Goal: Task Accomplishment & Management: Complete application form

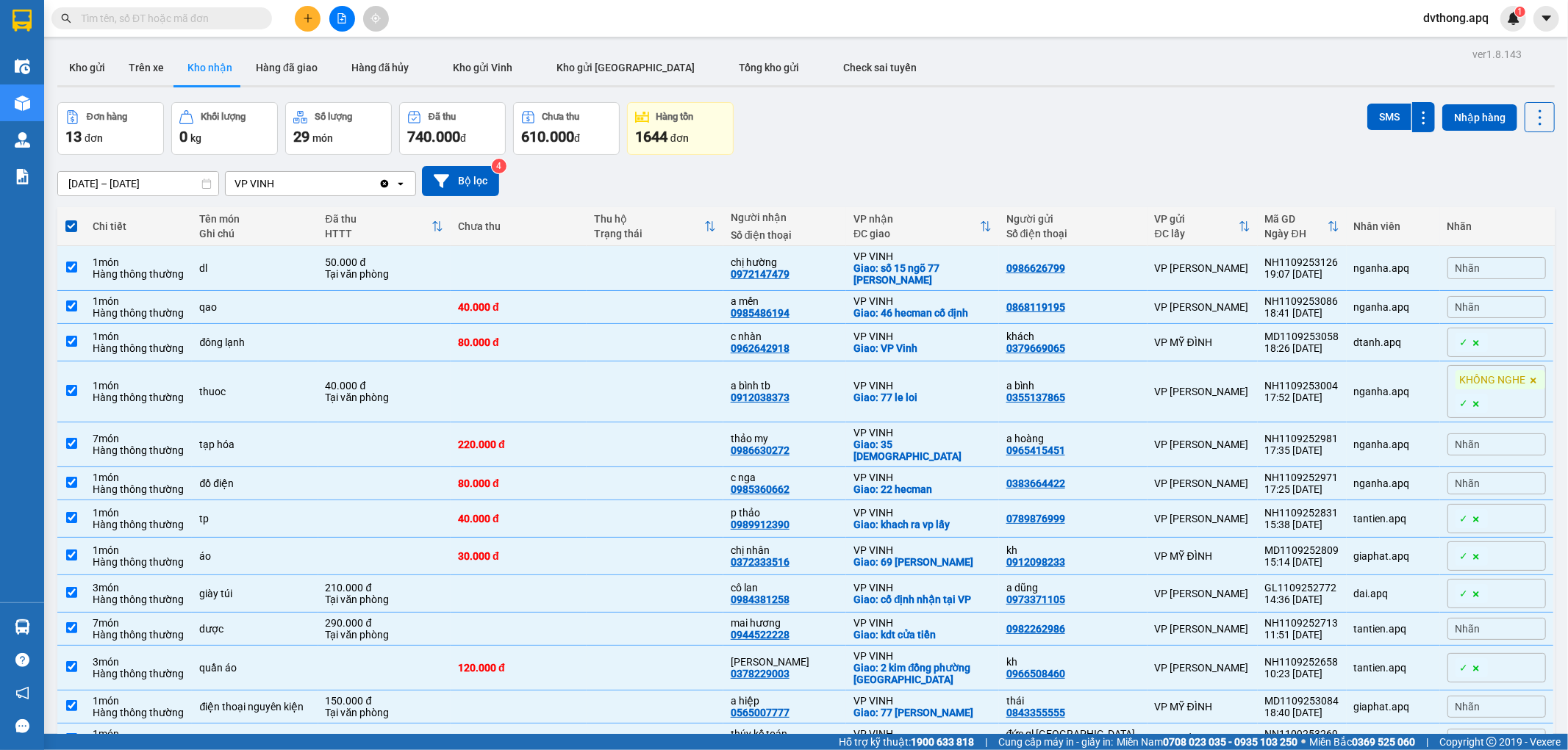
scroll to position [74, 0]
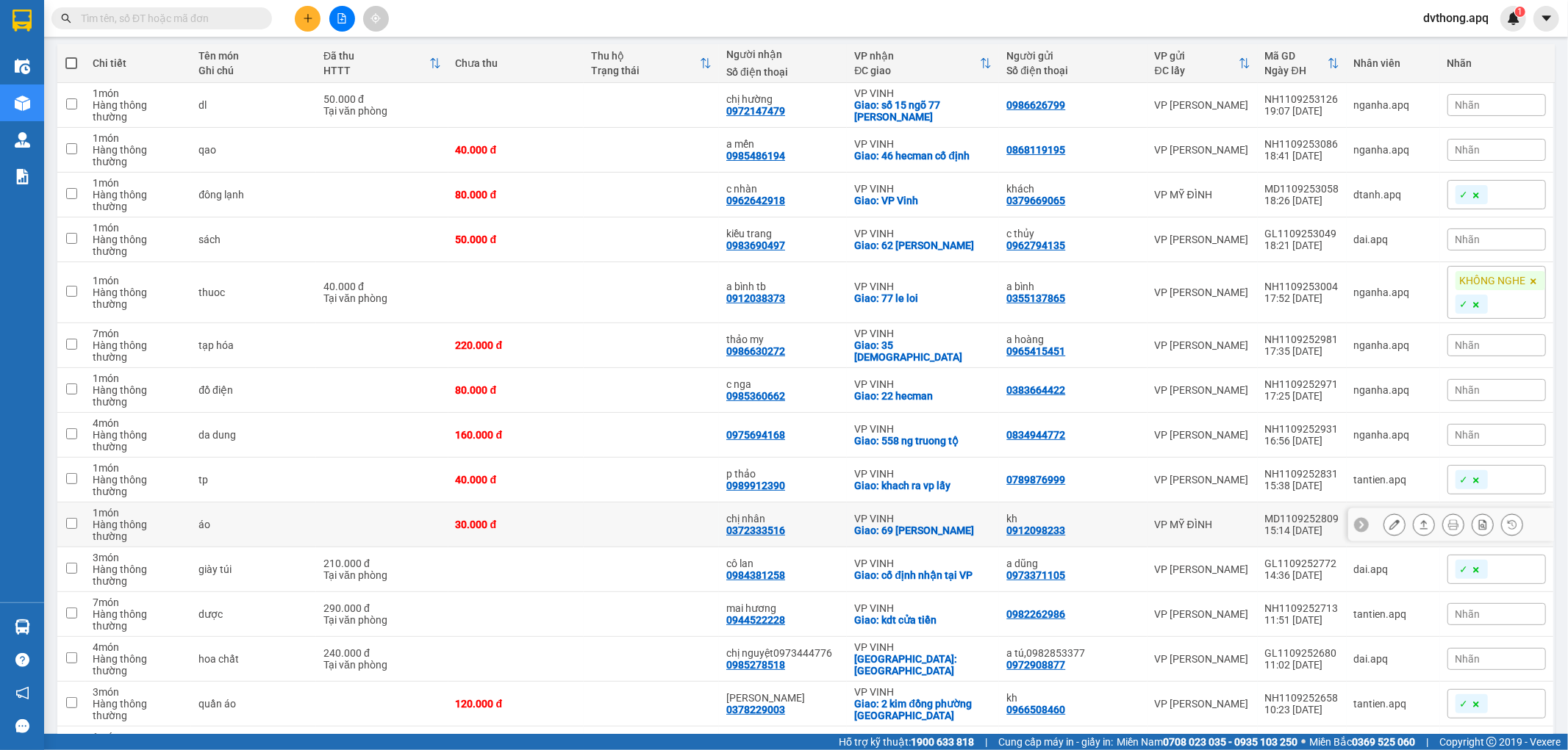
scroll to position [218, 0]
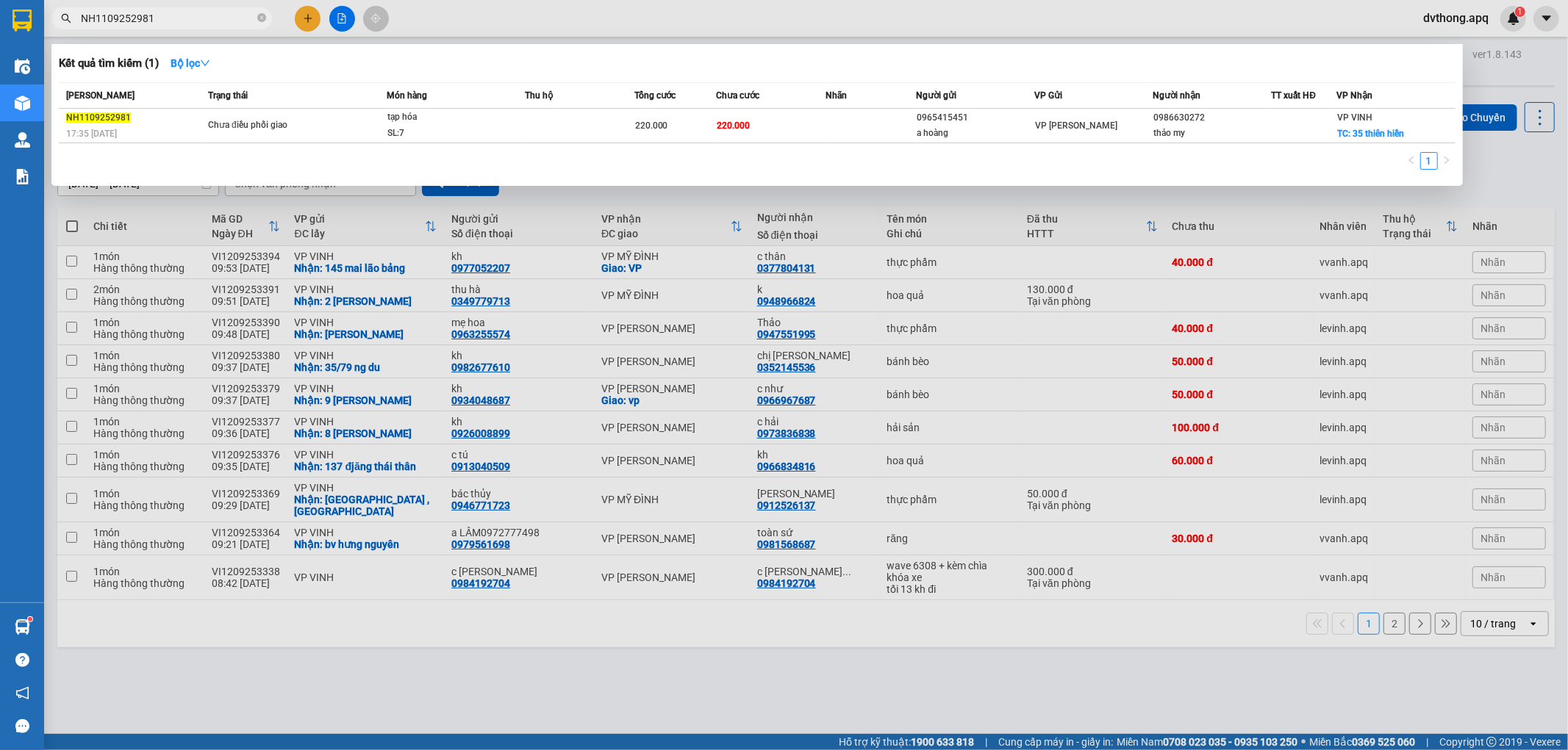
click at [212, 16] on input "NH1109252981" at bounding box center [168, 18] width 174 height 16
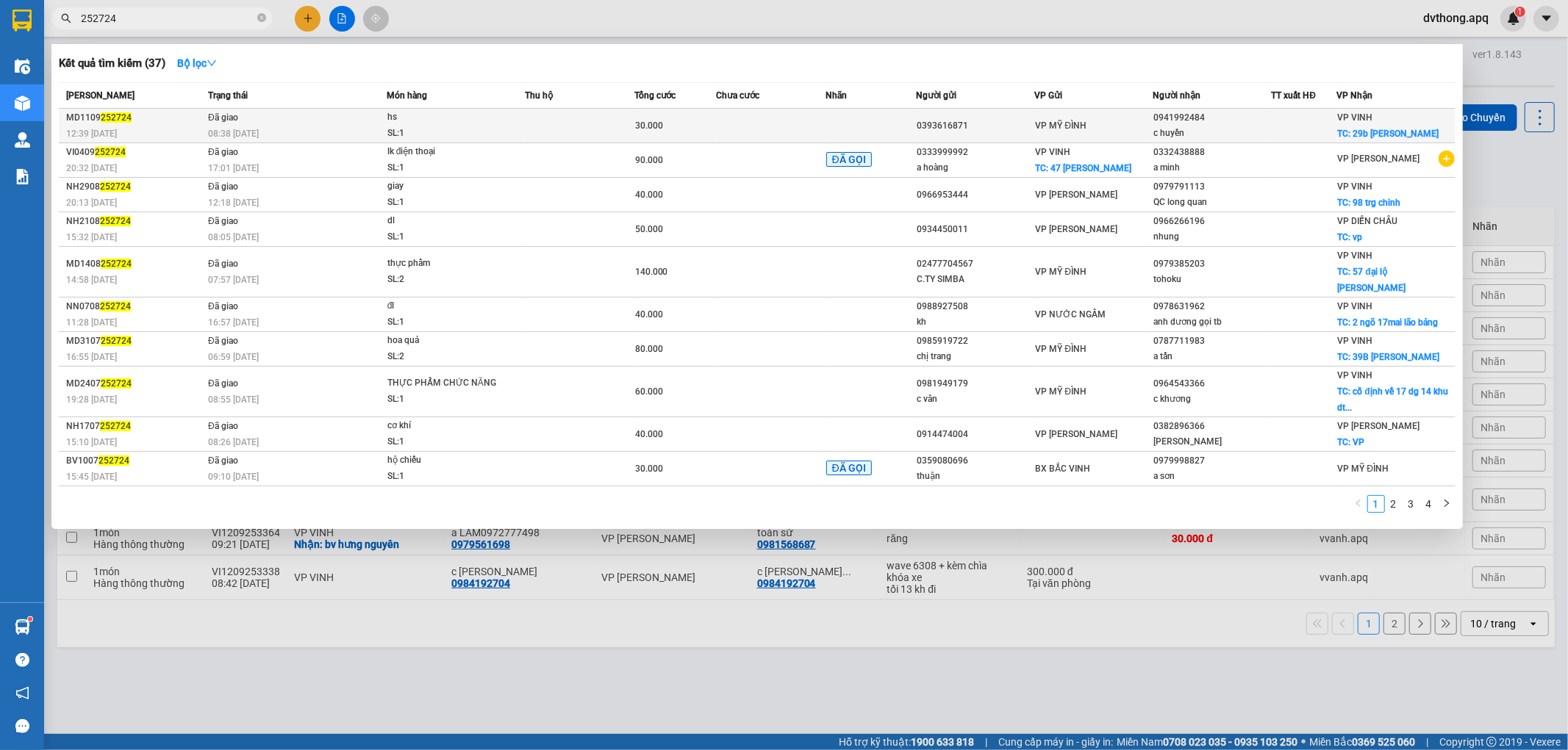
type input "252724"
click at [295, 116] on td "Đã giao 08:38 - 12/09" at bounding box center [295, 126] width 182 height 34
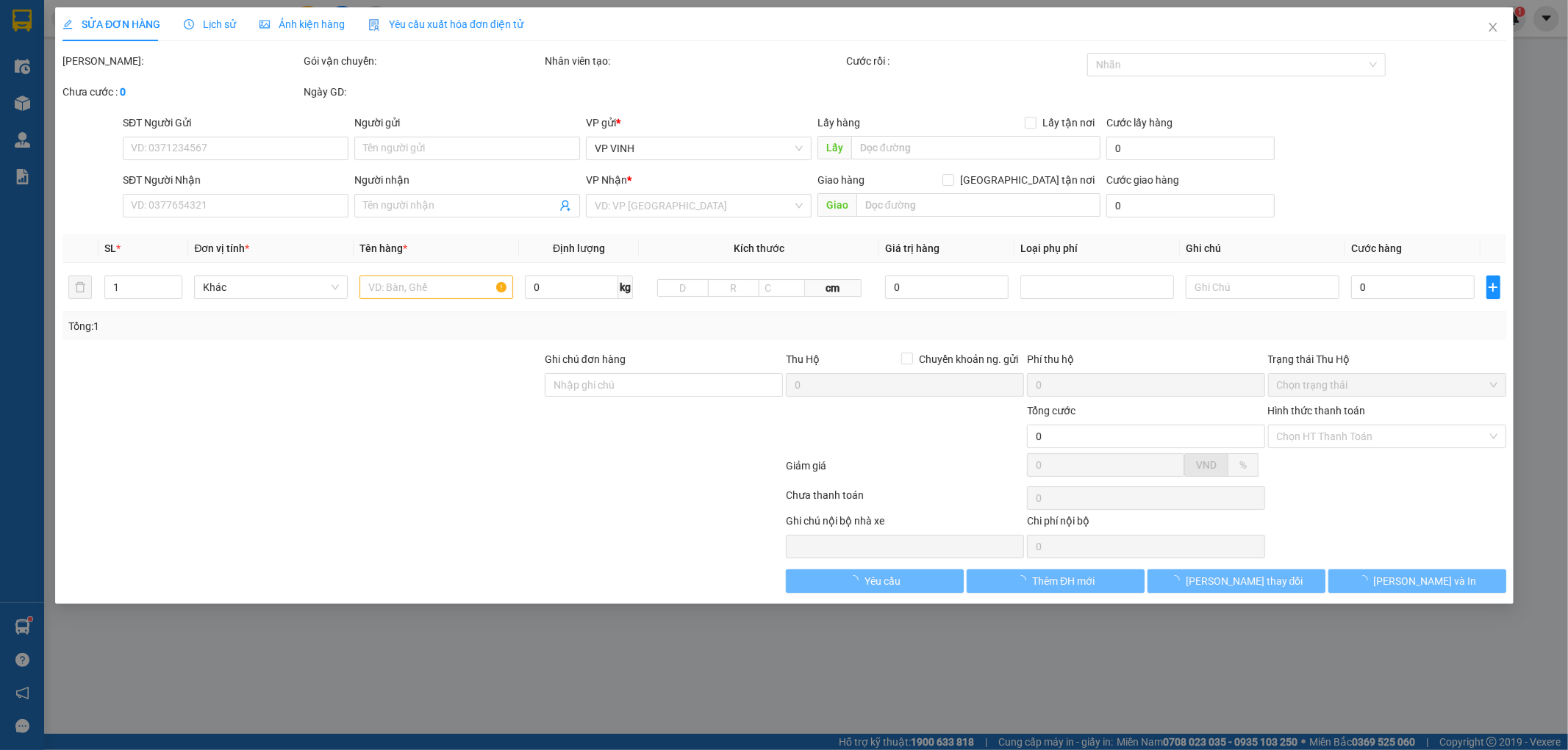
type input "0393616871"
type input "0941992484"
type input "c huyền"
checkbox input "true"
type input "29b nguyễn sỹ sách"
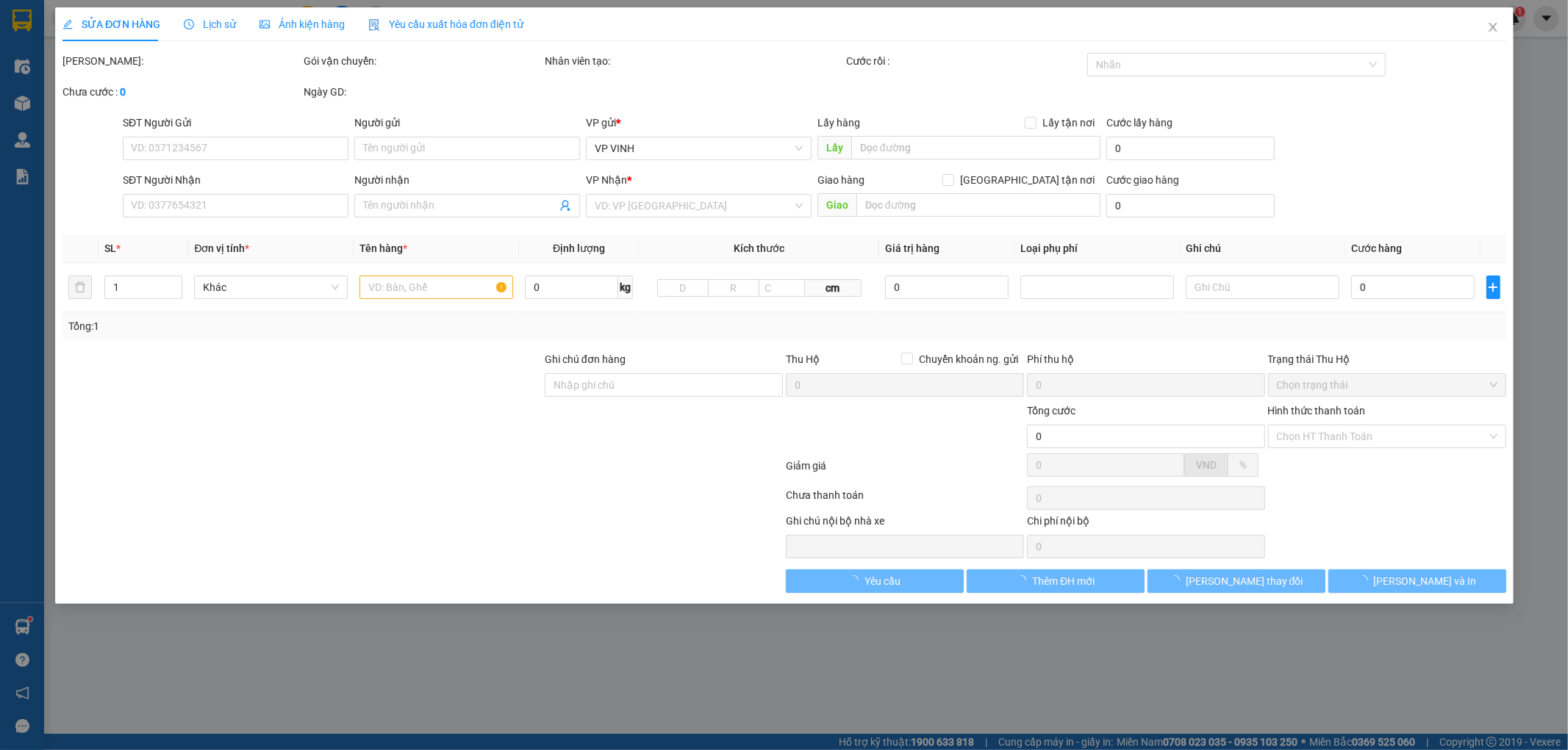
type input "30.000"
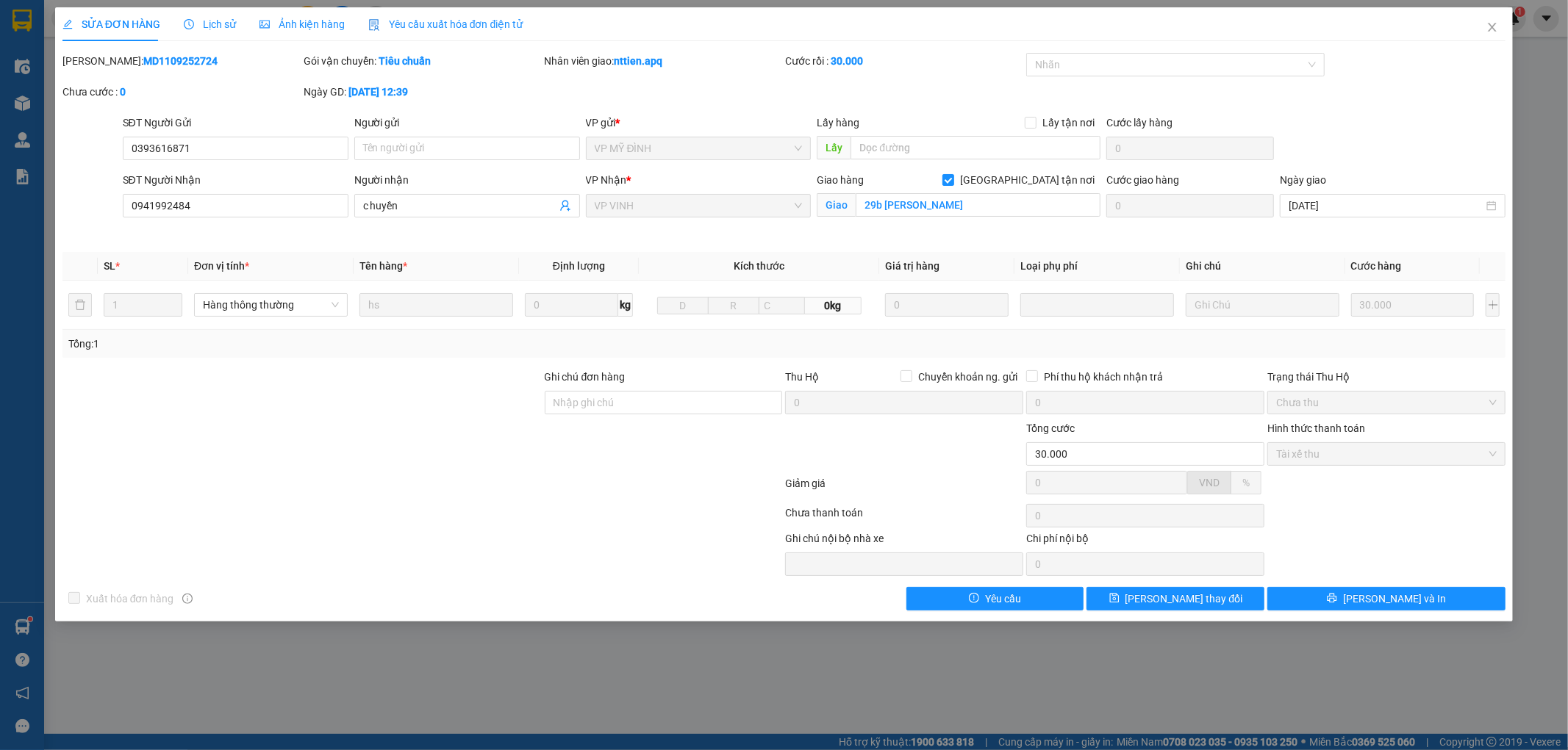
click at [203, 19] on span "Lịch sử" at bounding box center [210, 24] width 53 height 11
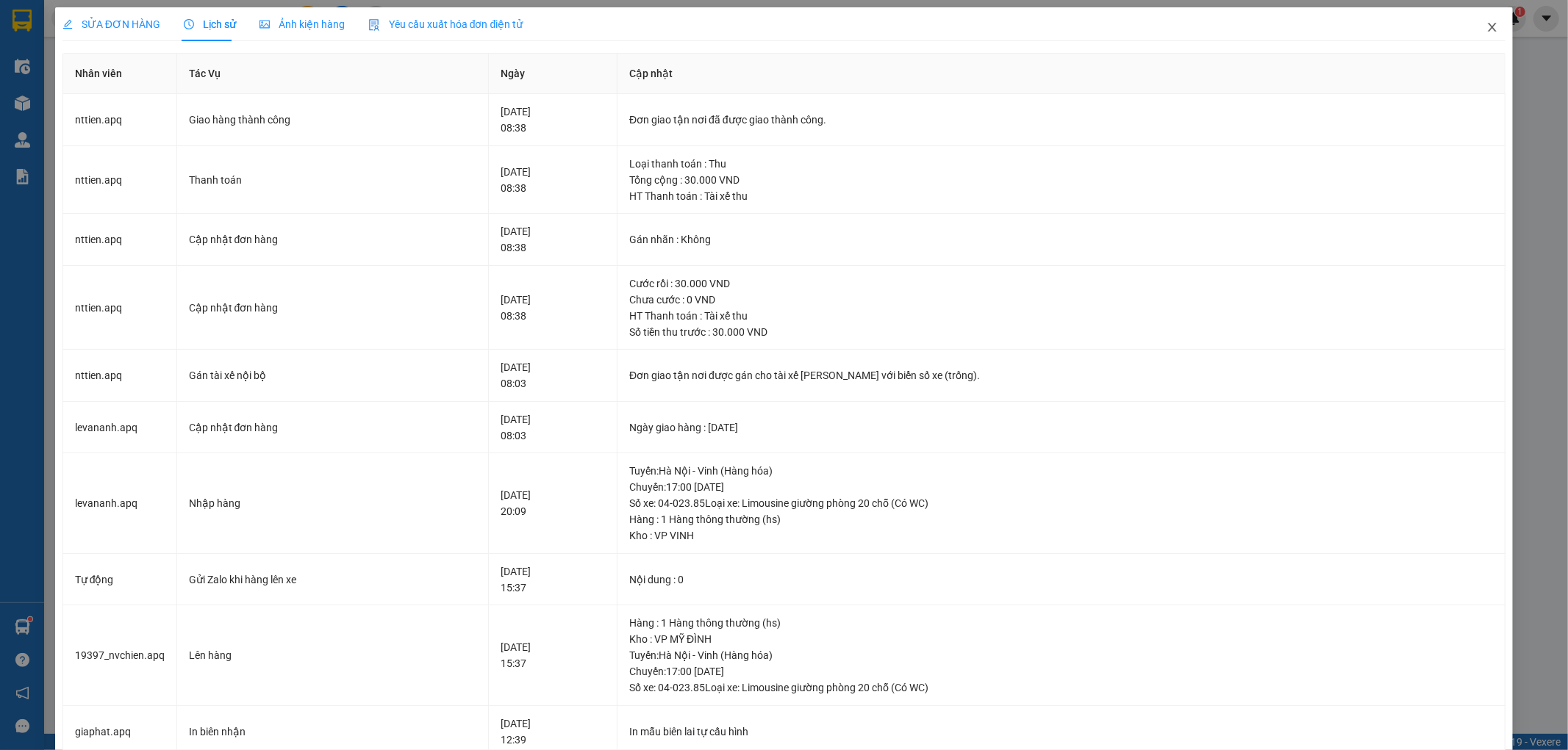
click at [1486, 27] on icon "close" at bounding box center [1492, 27] width 11 height 11
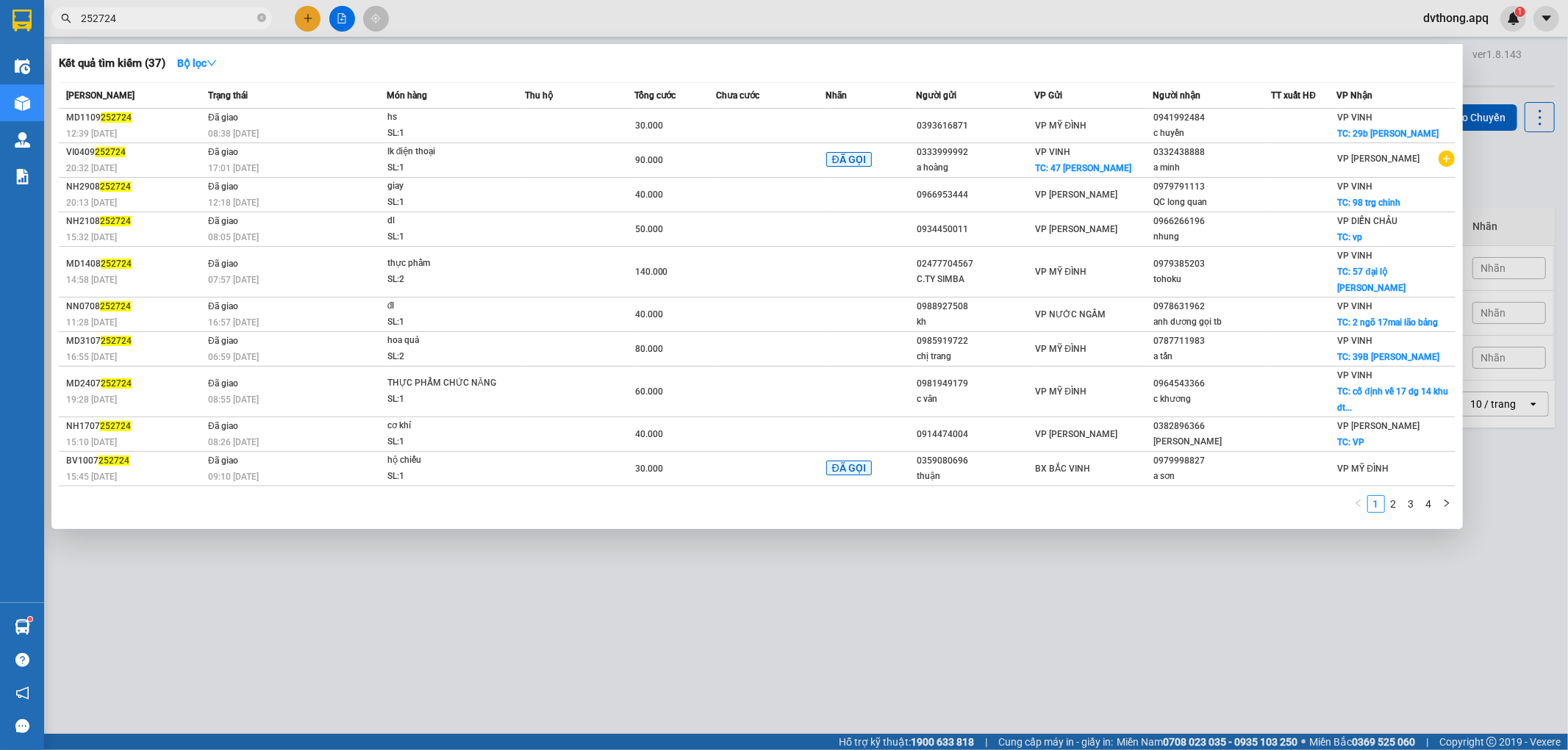
click at [219, 19] on input "252724" at bounding box center [168, 18] width 174 height 16
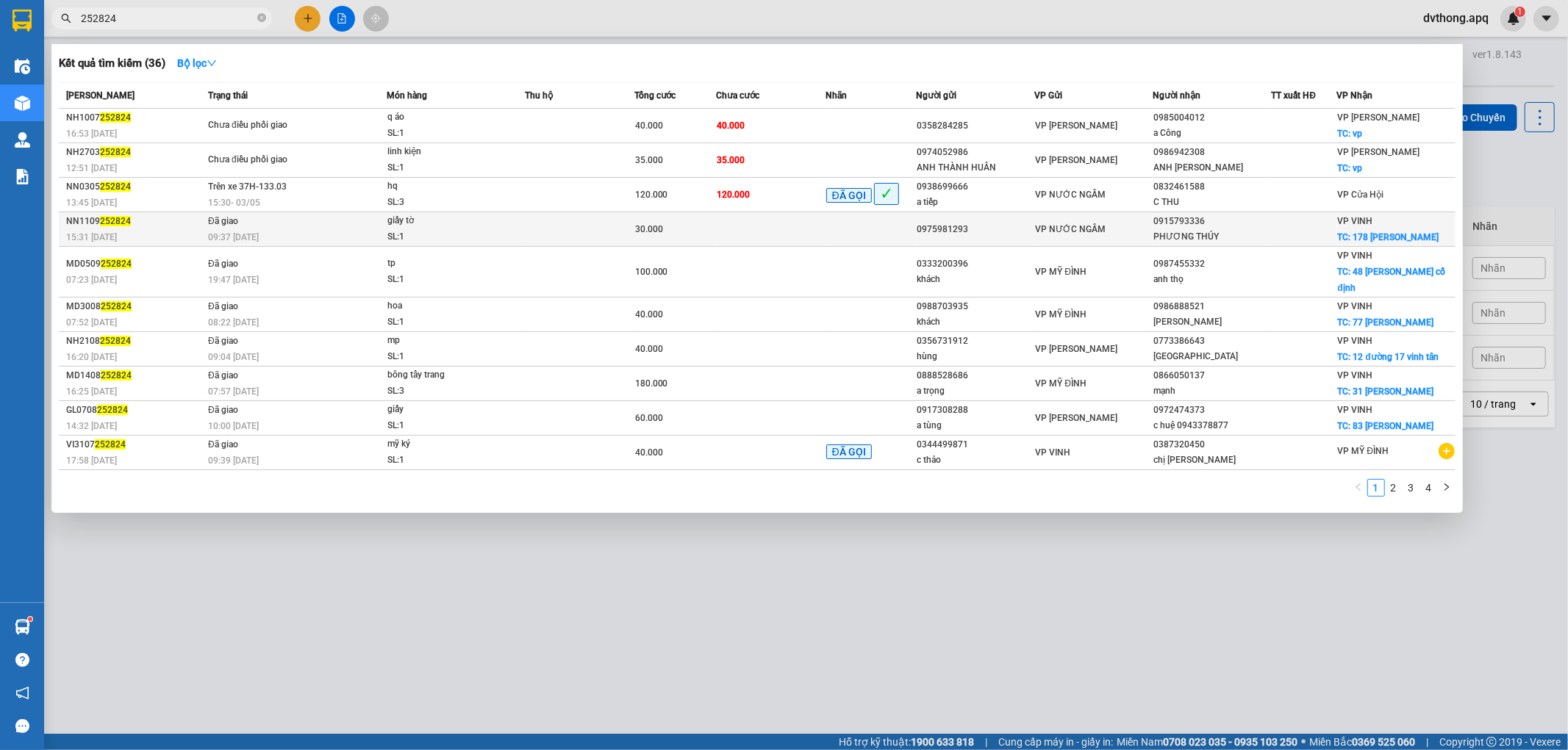
type input "252824"
click at [523, 219] on span "giấy tờ SL: 1" at bounding box center [456, 228] width 136 height 31
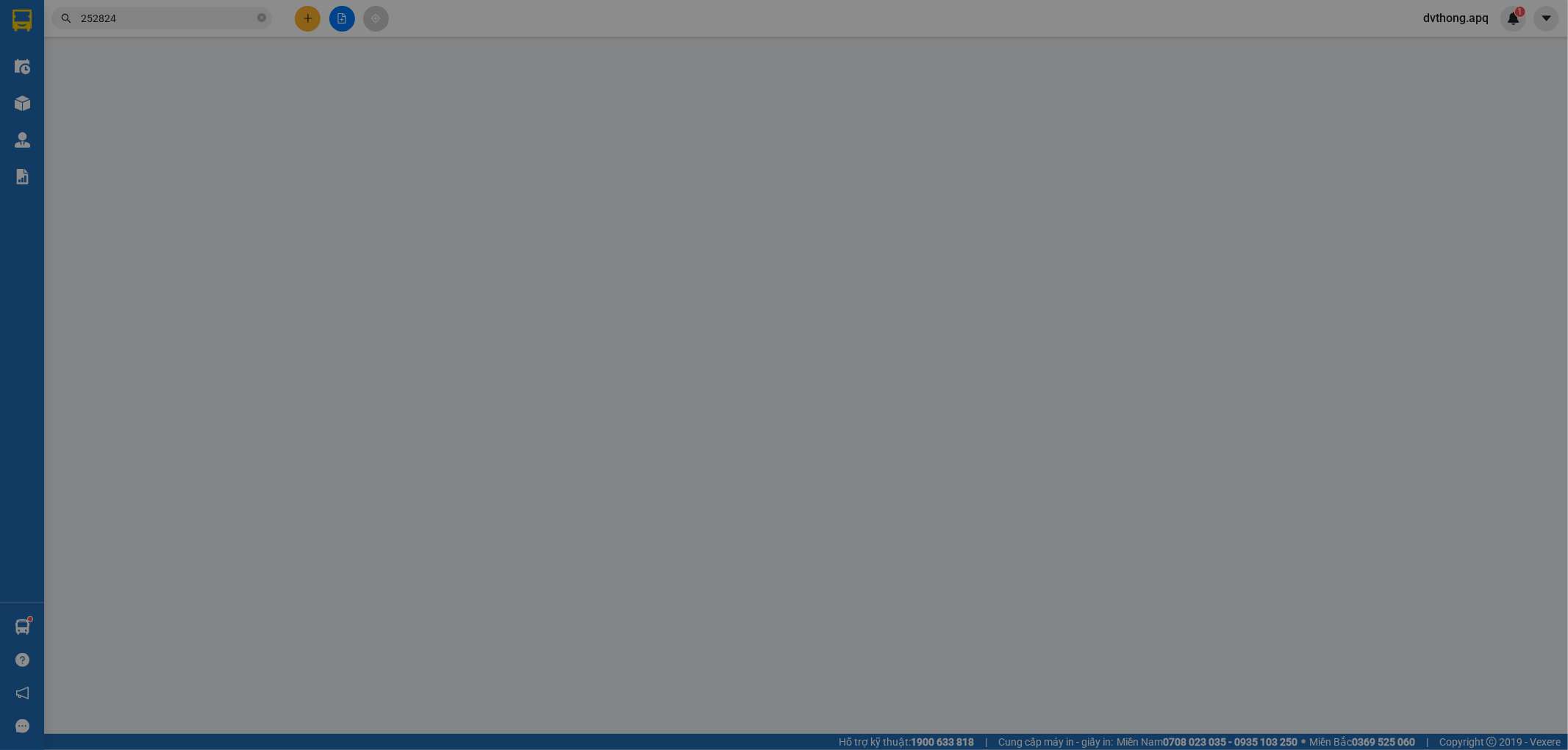
type input "0975981293"
type input "0915793336"
type input "PHƯƠNG THÚY"
checkbox input "true"
type input "178 trần phú"
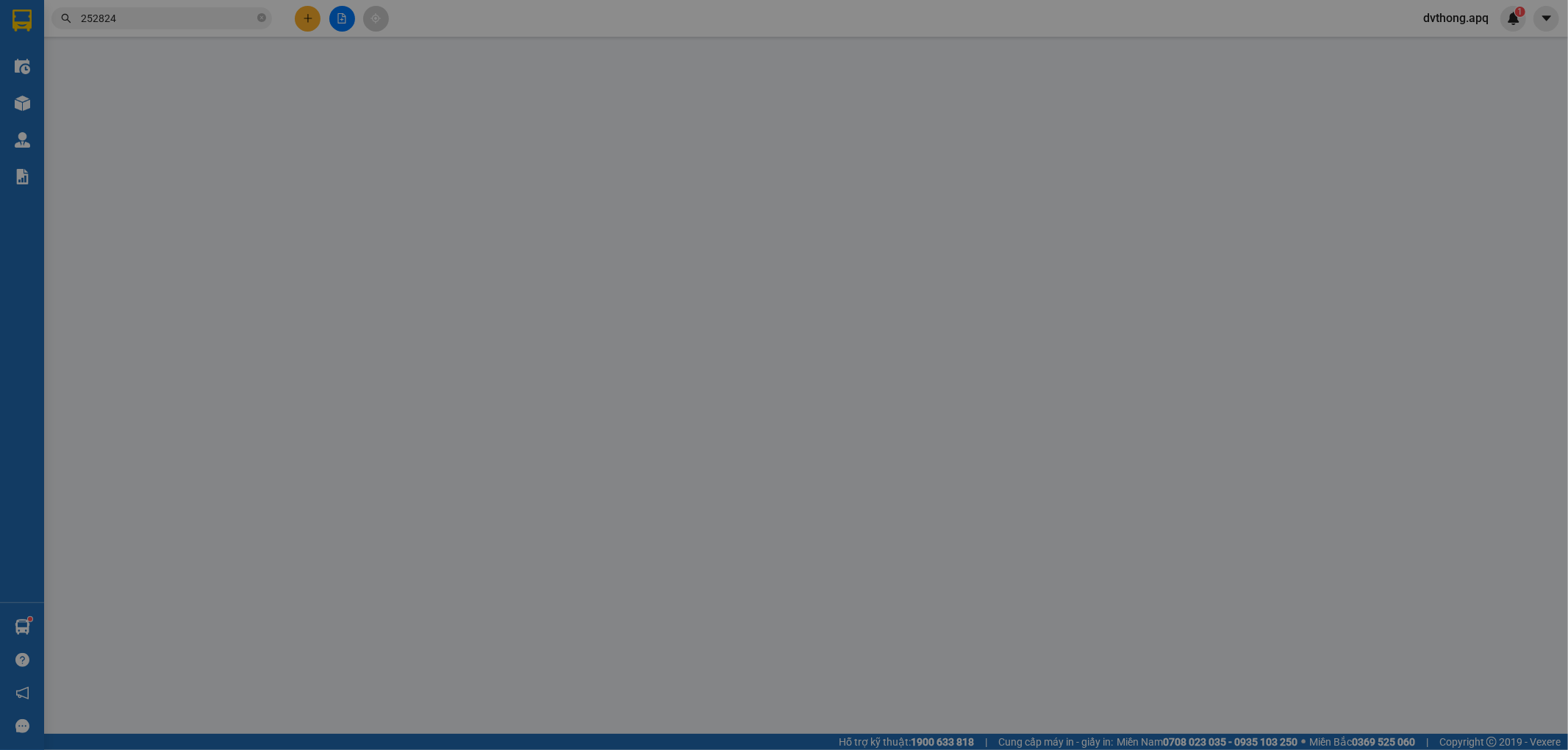
type input "30.000"
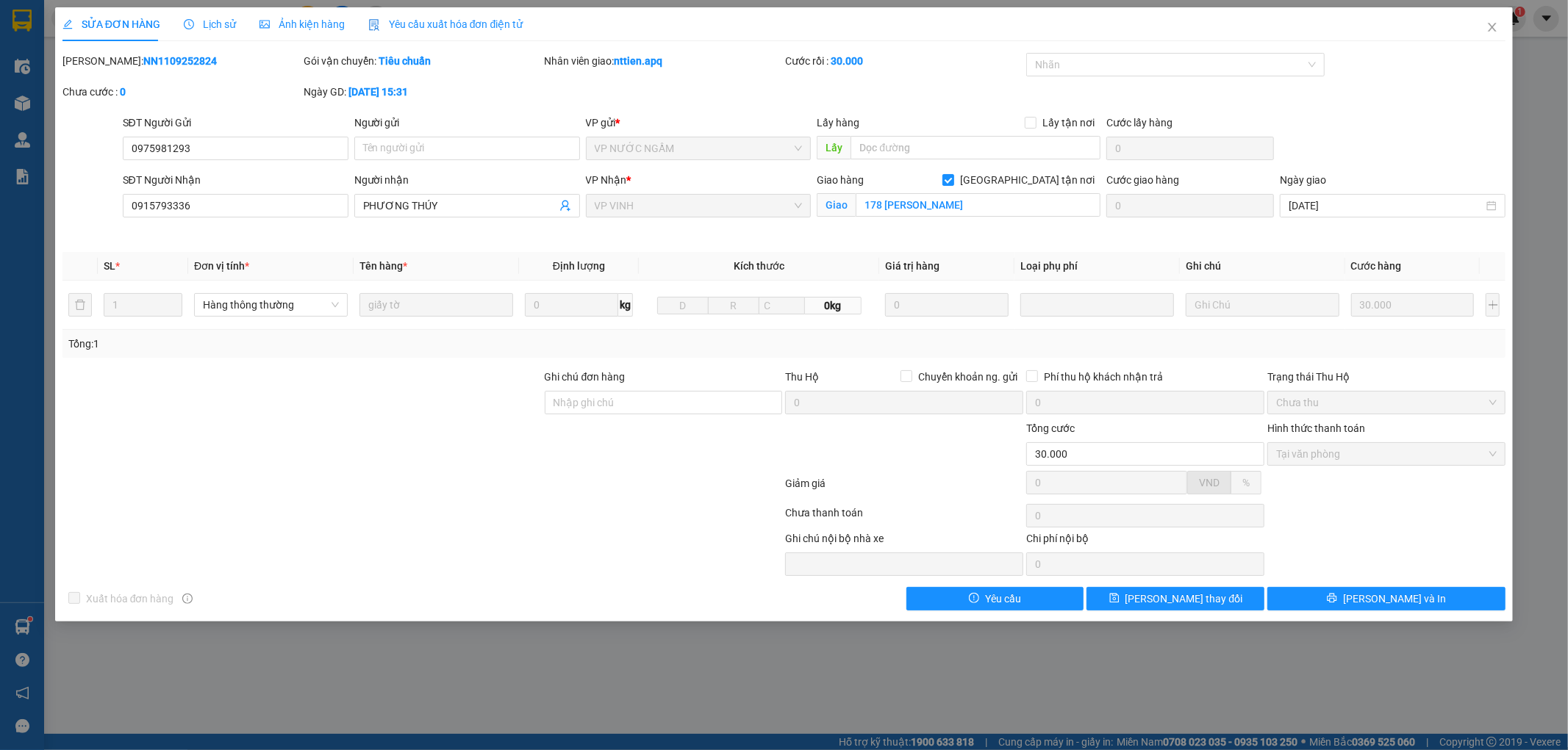
click at [207, 24] on span "Lịch sử" at bounding box center [210, 24] width 53 height 11
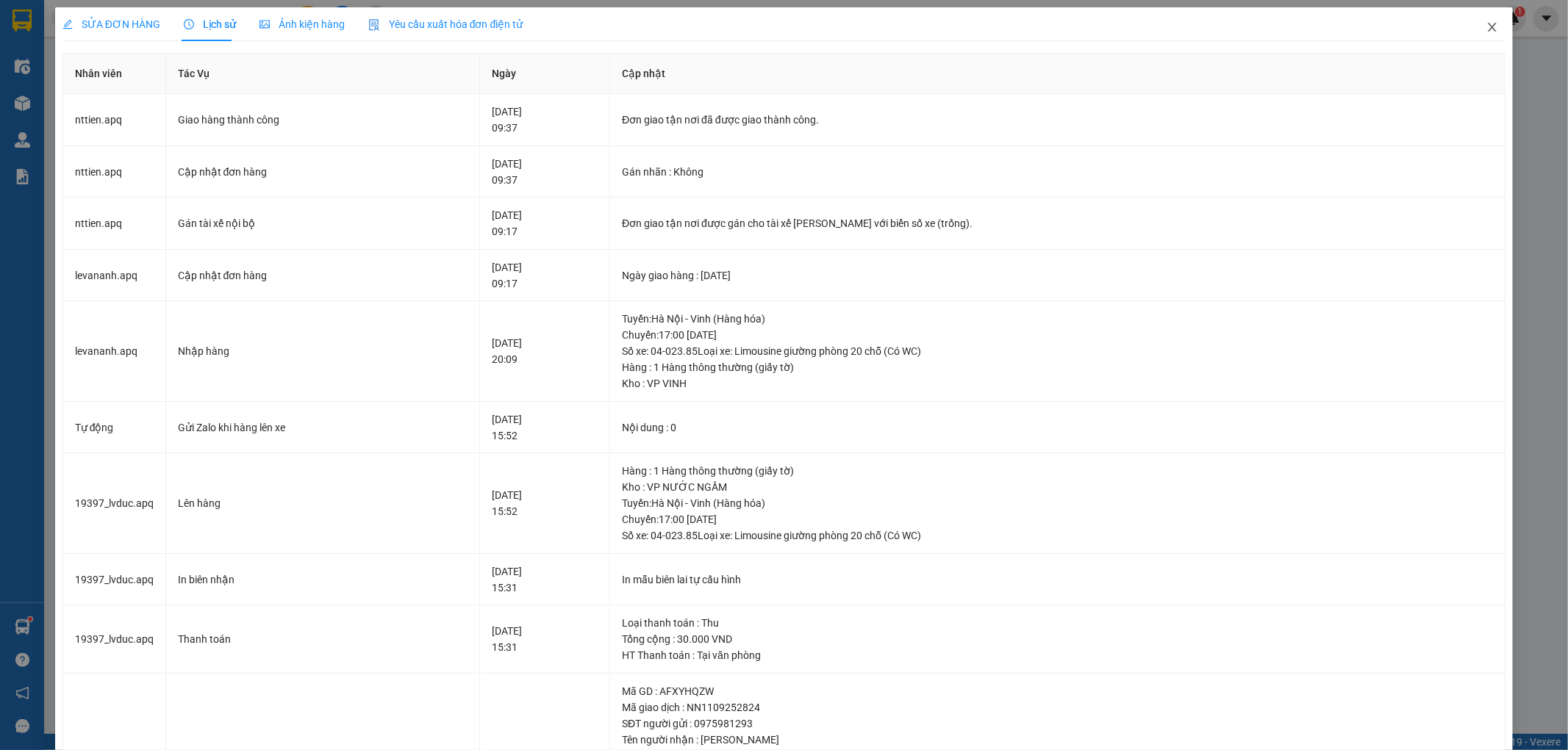
click at [1486, 23] on icon "close" at bounding box center [1492, 27] width 11 height 11
